Goal: Transaction & Acquisition: Purchase product/service

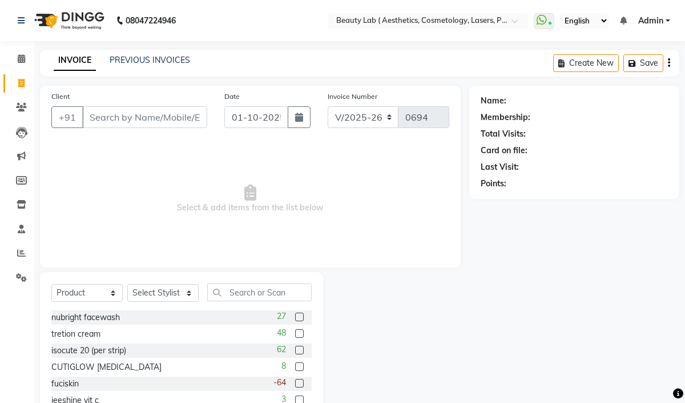
select select "7169"
drag, startPoint x: 86, startPoint y: 296, endPoint x: 123, endPoint y: 270, distance: 45.6
click at [86, 296] on select "Select Service Product Membership Package Voucher Prepaid Gift Card" at bounding box center [86, 293] width 71 height 18
select select "service"
click at [51, 284] on select "Select Service Product Membership Package Voucher Prepaid Gift Card" at bounding box center [86, 293] width 71 height 18
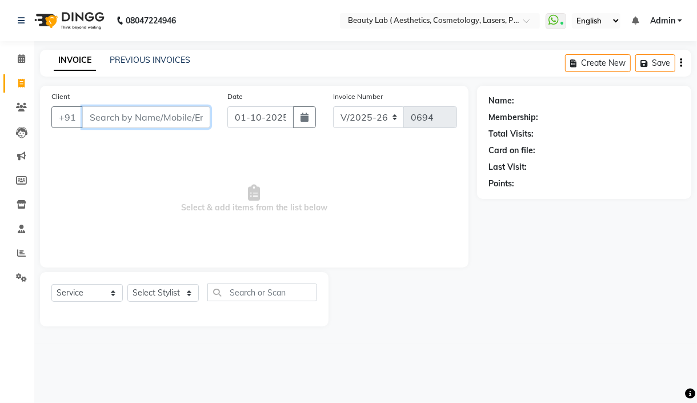
click at [144, 118] on input "Client" at bounding box center [146, 117] width 128 height 22
click at [181, 288] on select "Select Stylist Farha monali neha nishu sarika" at bounding box center [162, 293] width 71 height 18
click at [373, 29] on nav "08047224946 Select Location × Beauty Lab ( Aesthetics, Cosmetology, Lasers, Pmu…" at bounding box center [348, 20] width 697 height 41
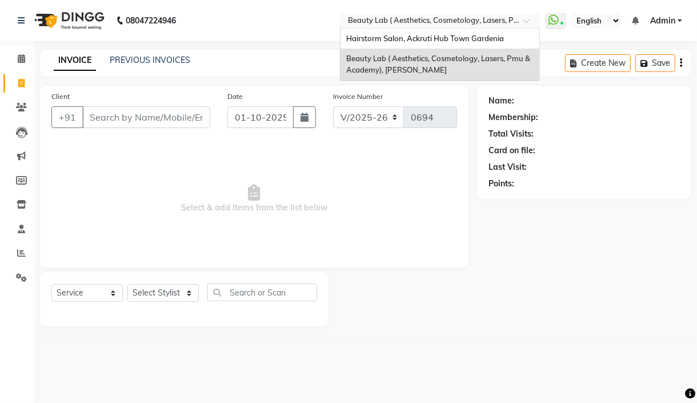
click at [374, 26] on input "text" at bounding box center [429, 21] width 166 height 11
click at [369, 42] on span "Hairstorm Salon, Ackruti Hub Town Gardenia" at bounding box center [425, 38] width 158 height 9
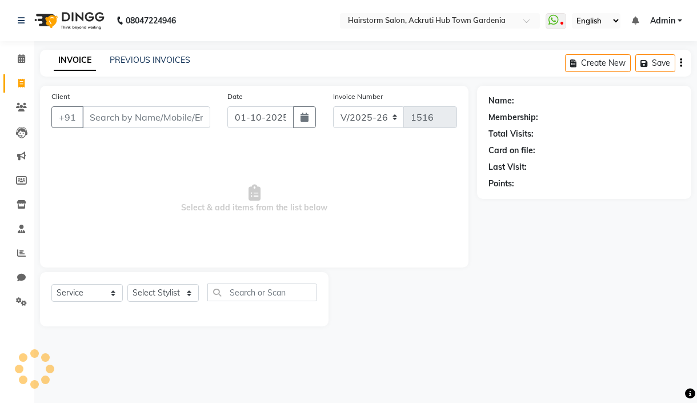
select select "279"
select select "product"
click at [137, 122] on input "Client" at bounding box center [146, 117] width 128 height 22
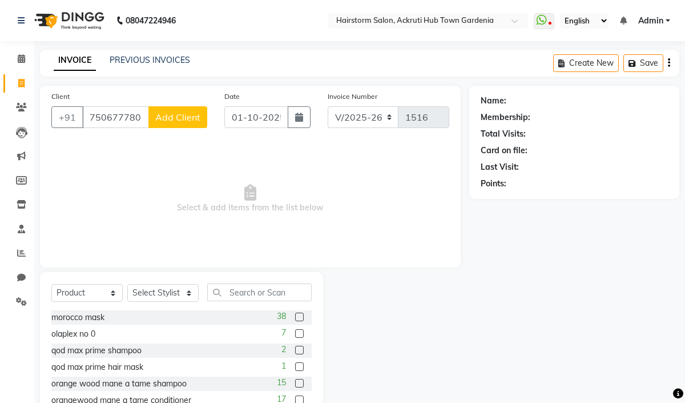
type input "7506777807"
click at [190, 115] on span "Add Client" at bounding box center [177, 116] width 45 height 11
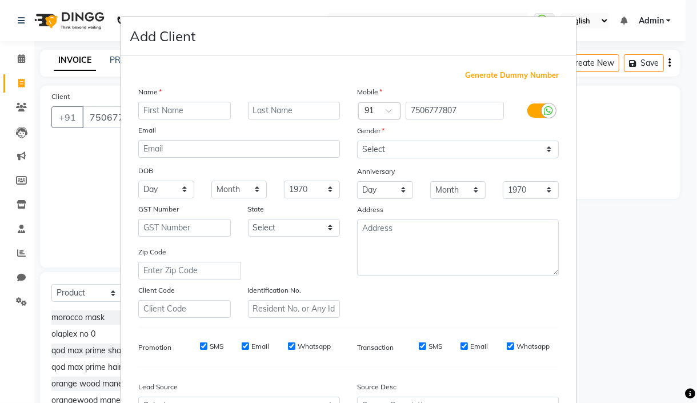
click at [178, 114] on input "text" at bounding box center [184, 111] width 93 height 18
click at [140, 111] on input "usen" at bounding box center [184, 111] width 93 height 18
click at [141, 111] on input "usen" at bounding box center [184, 111] width 93 height 18
type input "uhsen"
click at [407, 149] on select "Select [DEMOGRAPHIC_DATA] [DEMOGRAPHIC_DATA] Other Prefer Not To Say" at bounding box center [458, 150] width 202 height 18
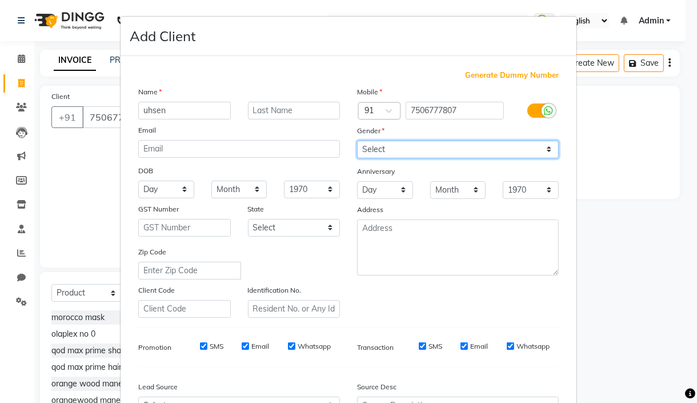
select select "[DEMOGRAPHIC_DATA]"
click at [357, 141] on select "Select [DEMOGRAPHIC_DATA] [DEMOGRAPHIC_DATA] Other Prefer Not To Say" at bounding box center [458, 150] width 202 height 18
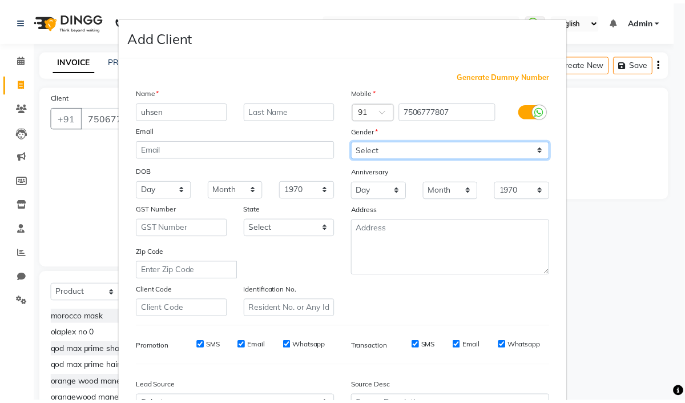
scroll to position [126, 0]
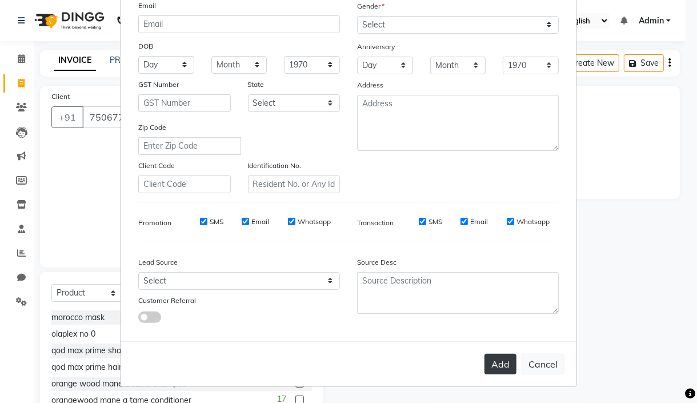
click at [484, 356] on button "Add" at bounding box center [500, 364] width 32 height 21
select select
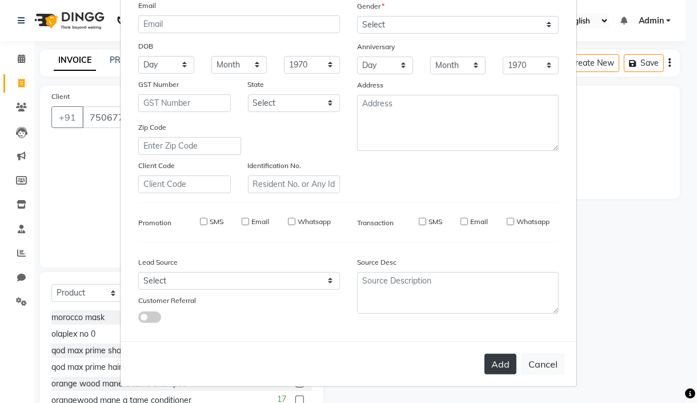
select select
checkbox input "false"
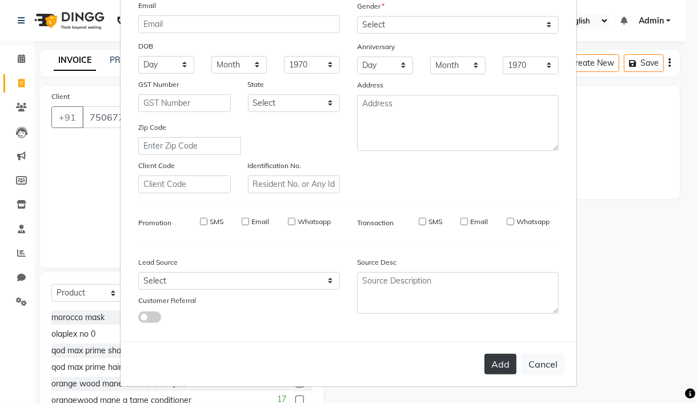
checkbox input "false"
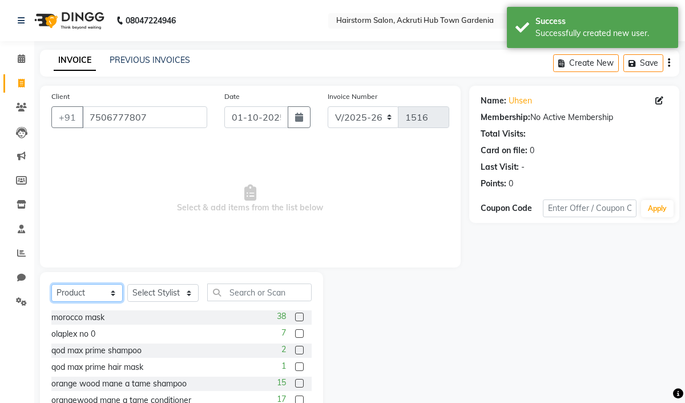
drag, startPoint x: 100, startPoint y: 298, endPoint x: 115, endPoint y: 288, distance: 18.5
click at [100, 298] on select "Select Service Product Membership Package Voucher Prepaid Gift Card" at bounding box center [86, 293] width 71 height 18
select select "service"
click at [51, 284] on select "Select Service Product Membership Package Voucher Prepaid Gift Card" at bounding box center [86, 293] width 71 height 18
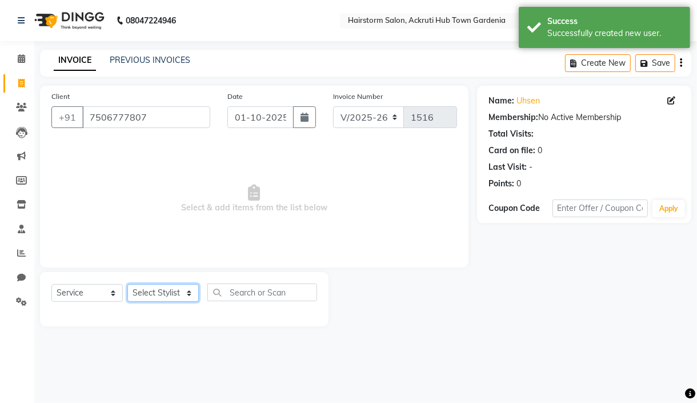
drag, startPoint x: 171, startPoint y: 292, endPoint x: 183, endPoint y: 295, distance: 11.9
click at [173, 292] on select "Select Stylist [PERSON_NAME] deepak [PERSON_NAME] Neha [PERSON_NAME] [PERSON_NA…" at bounding box center [162, 293] width 71 height 18
select select "59938"
click at [127, 284] on select "Select Stylist [PERSON_NAME] deepak [PERSON_NAME] Neha [PERSON_NAME] [PERSON_NA…" at bounding box center [162, 293] width 71 height 18
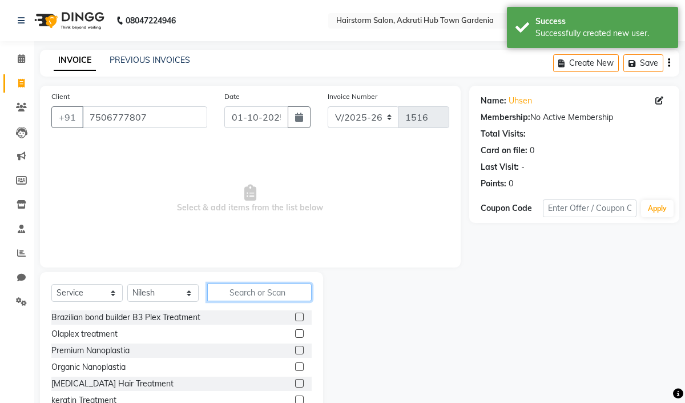
click at [240, 290] on input "text" at bounding box center [259, 292] width 105 height 18
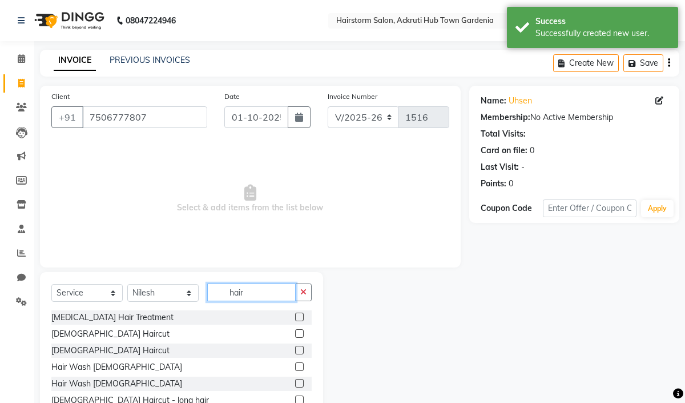
type input "hair"
click at [295, 352] on label at bounding box center [299, 350] width 9 height 9
click at [295, 352] on input "checkbox" at bounding box center [298, 350] width 7 height 7
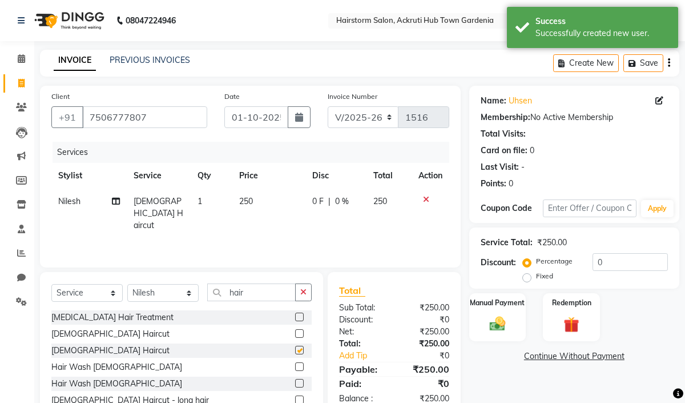
checkbox input "false"
click at [258, 288] on input "hair" at bounding box center [251, 292] width 89 height 18
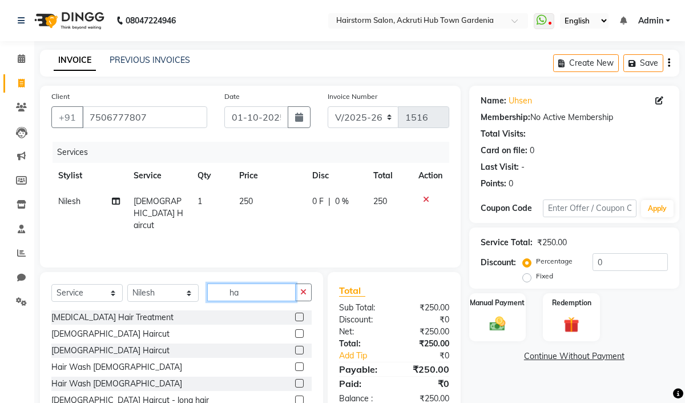
type input "h"
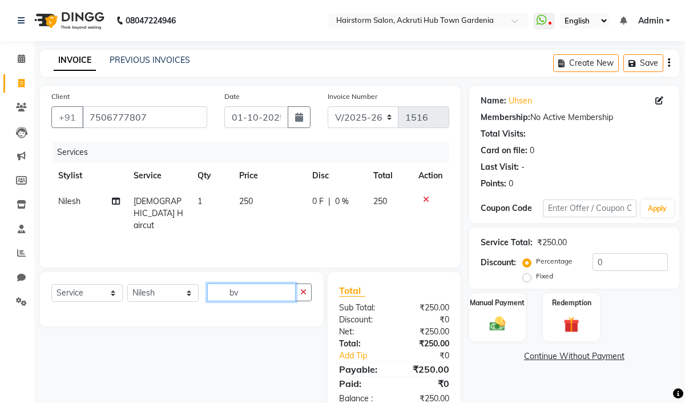
type input "b"
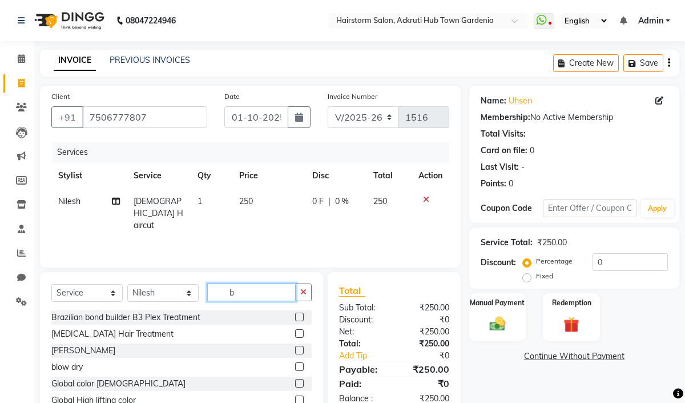
type input "b"
click at [295, 350] on label at bounding box center [299, 350] width 9 height 9
click at [295, 350] on input "checkbox" at bounding box center [298, 350] width 7 height 7
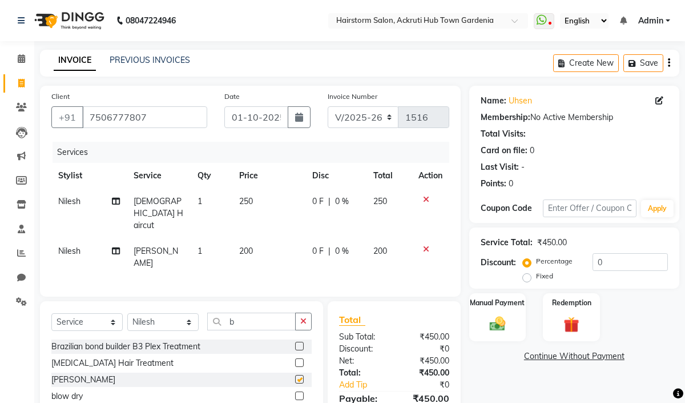
checkbox input "false"
click at [500, 318] on img at bounding box center [497, 323] width 26 height 19
click at [589, 359] on span "GPay" at bounding box center [594, 356] width 23 height 13
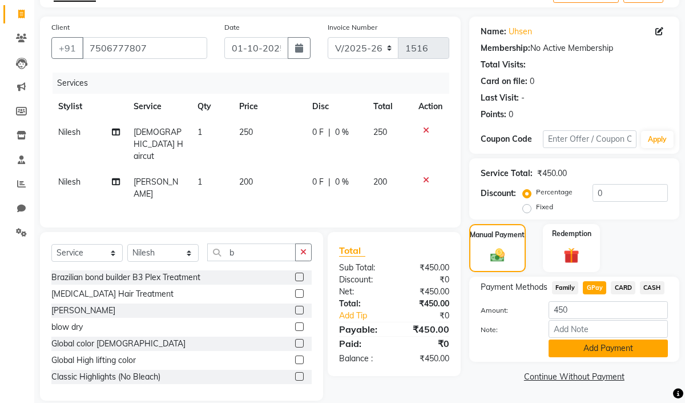
click at [596, 354] on button "Add Payment" at bounding box center [608, 348] width 119 height 18
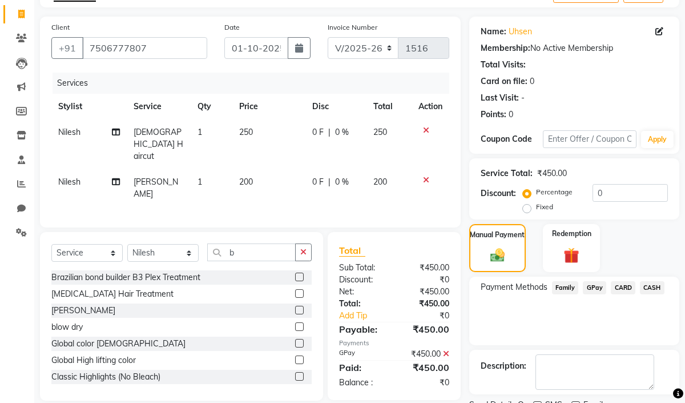
scroll to position [116, 0]
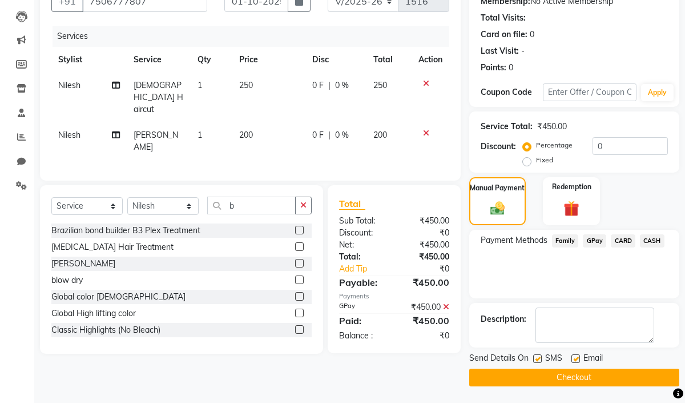
click at [586, 377] on button "Checkout" at bounding box center [575, 377] width 210 height 18
